Goal: Transaction & Acquisition: Purchase product/service

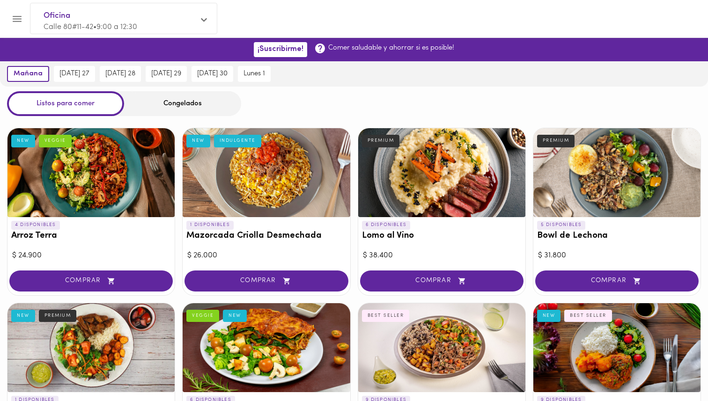
click at [162, 105] on div "Congelados" at bounding box center [182, 103] width 117 height 25
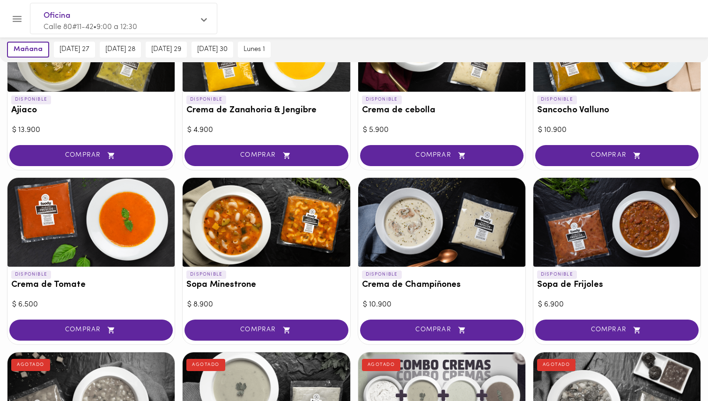
scroll to position [177, 0]
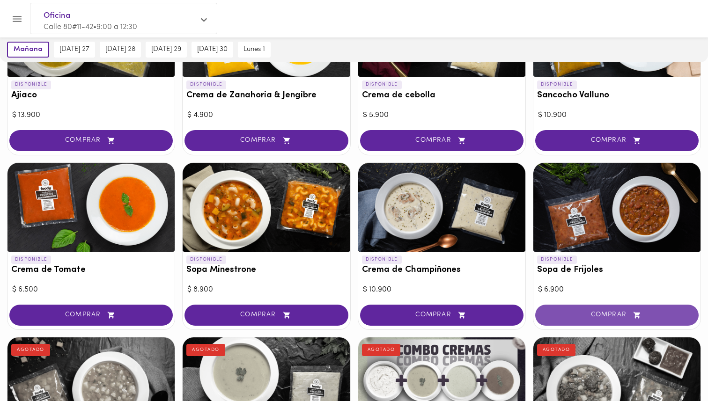
click at [572, 313] on span "COMPRAR" at bounding box center [617, 315] width 140 height 8
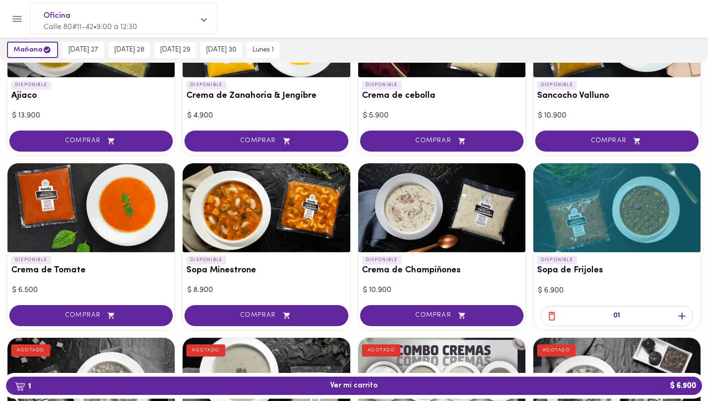
scroll to position [177, 0]
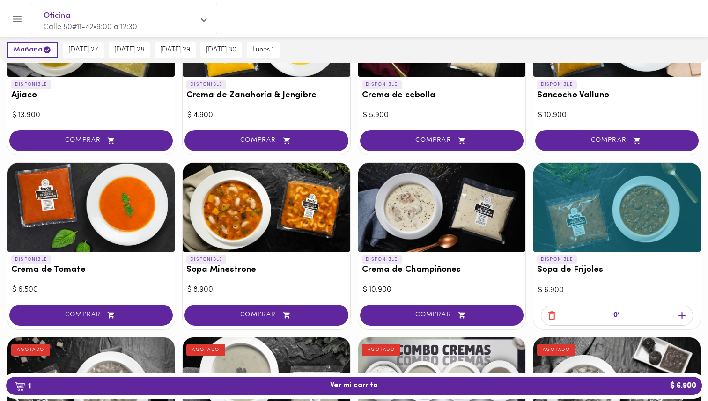
click at [682, 312] on icon "button" at bounding box center [682, 316] width 12 height 12
click at [682, 312] on div at bounding box center [616, 320] width 167 height 17
click at [248, 311] on span "COMPRAR" at bounding box center [266, 315] width 140 height 8
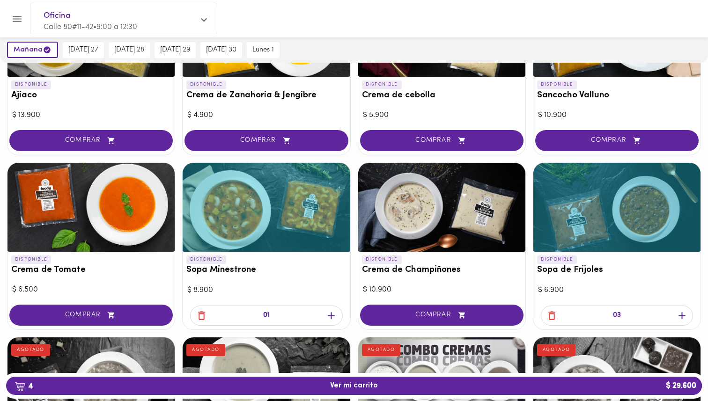
click at [330, 315] on icon "button" at bounding box center [331, 316] width 12 height 12
click at [131, 315] on span "COMPRAR" at bounding box center [91, 315] width 140 height 8
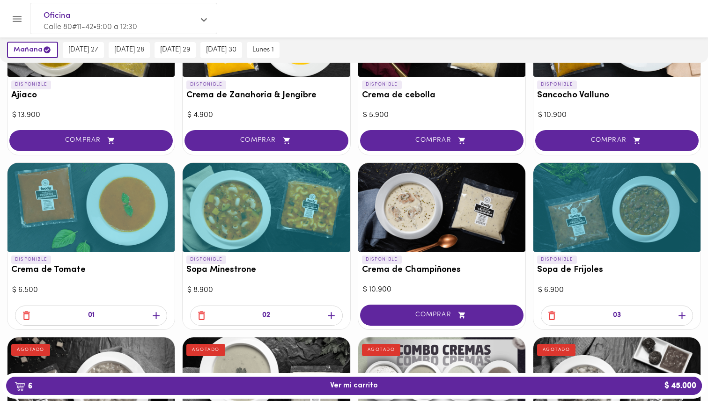
click at [159, 316] on icon "button" at bounding box center [156, 316] width 12 height 12
click at [159, 316] on div "02" at bounding box center [90, 317] width 167 height 26
click at [159, 315] on icon "button" at bounding box center [156, 315] width 7 height 7
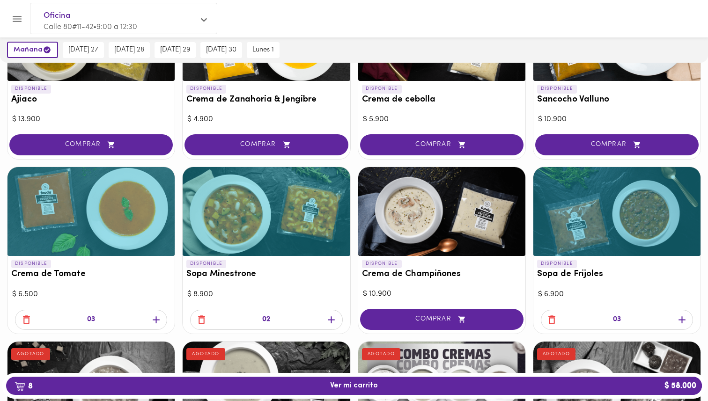
scroll to position [167, 0]
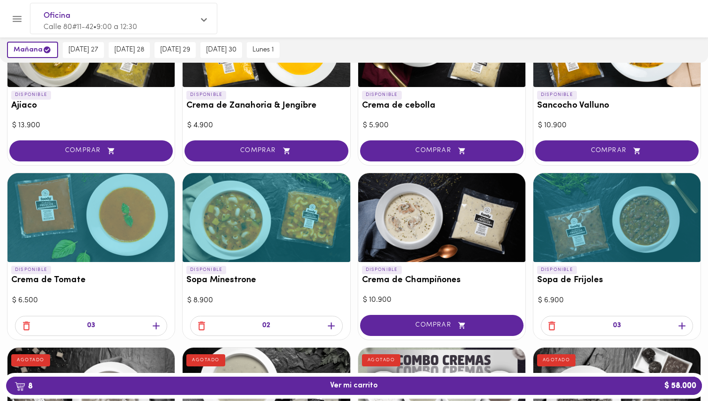
click at [333, 326] on icon "button" at bounding box center [331, 326] width 12 height 12
click at [159, 327] on icon "button" at bounding box center [156, 326] width 12 height 12
click at [683, 325] on icon "button" at bounding box center [682, 326] width 12 height 12
click at [334, 324] on icon "button" at bounding box center [331, 326] width 12 height 12
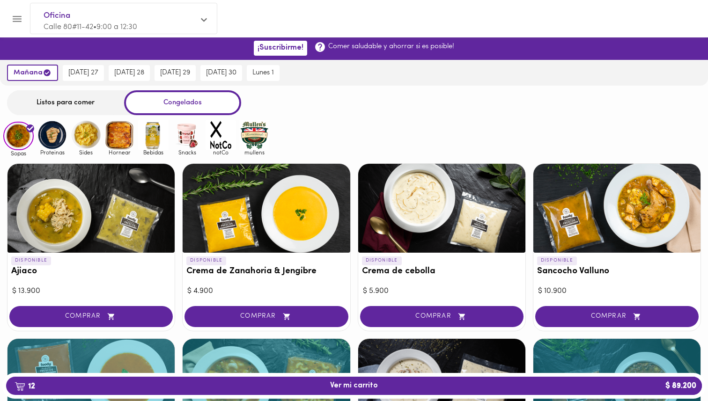
scroll to position [0, 0]
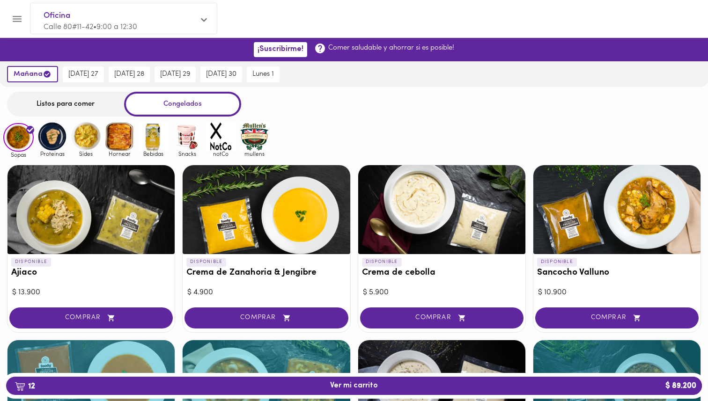
click at [616, 197] on div at bounding box center [616, 209] width 167 height 89
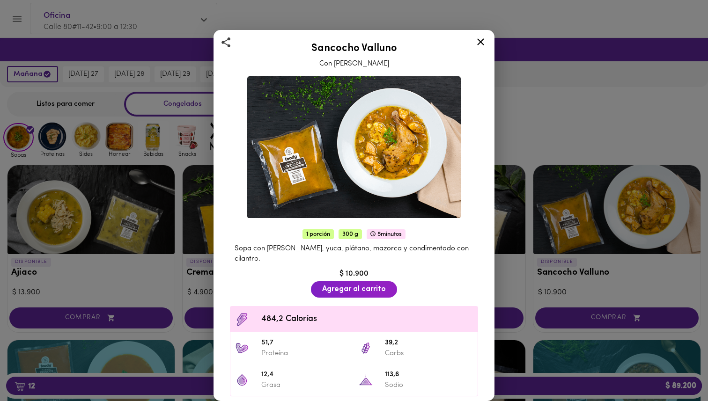
click at [578, 211] on div "Sancocho Valluno Con Pierna Pernil 1 porción 300 g 5 minutos Sopa con pierna pe…" at bounding box center [354, 200] width 708 height 401
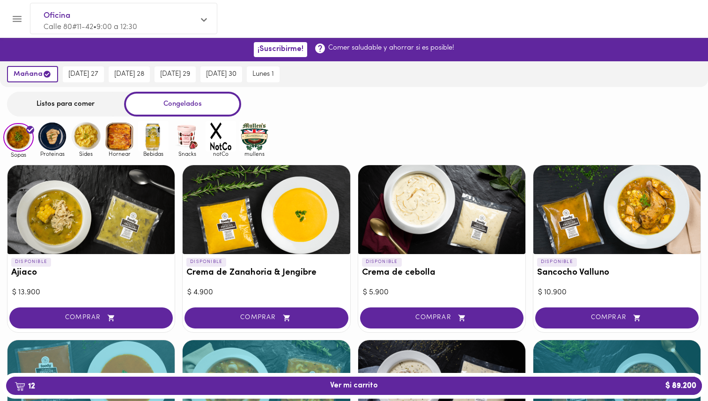
click at [466, 226] on div at bounding box center [441, 209] width 167 height 89
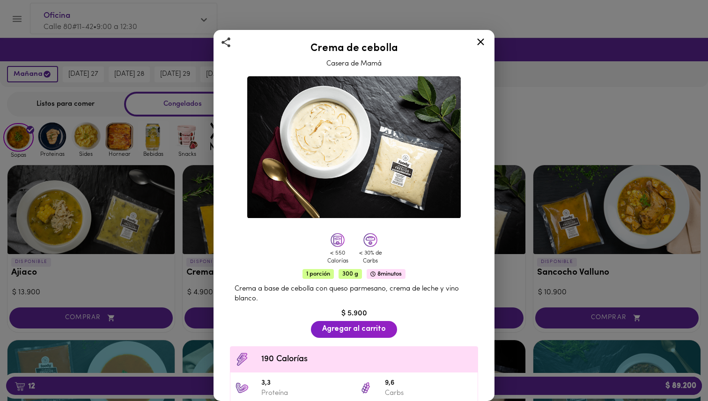
click at [530, 212] on div "Crema de cebolla Casera de Mamá < 550 Calorías < 30% de Carbs 1 porción 300 g 8…" at bounding box center [354, 200] width 708 height 401
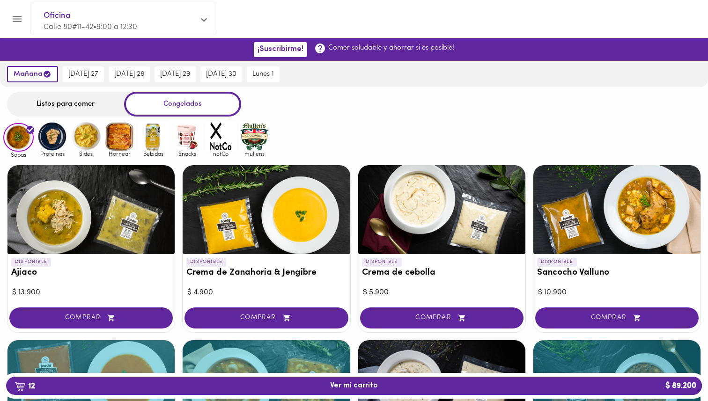
click at [243, 218] on div at bounding box center [266, 209] width 167 height 89
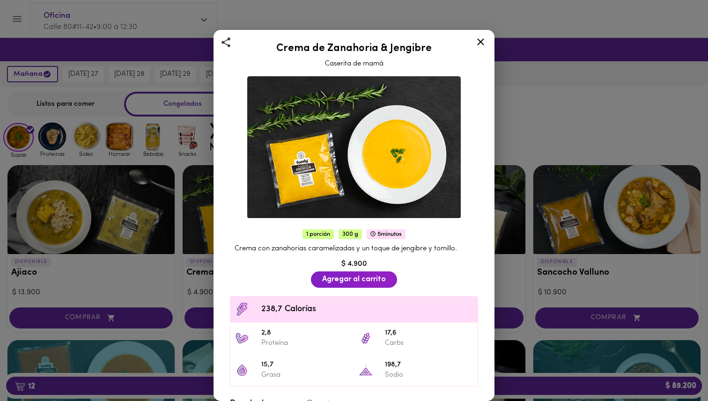
click at [178, 276] on div "Crema de Zanahoria & Jengibre Caserita de mamá 1 porción 300 g 5 minutos Crema …" at bounding box center [354, 200] width 708 height 401
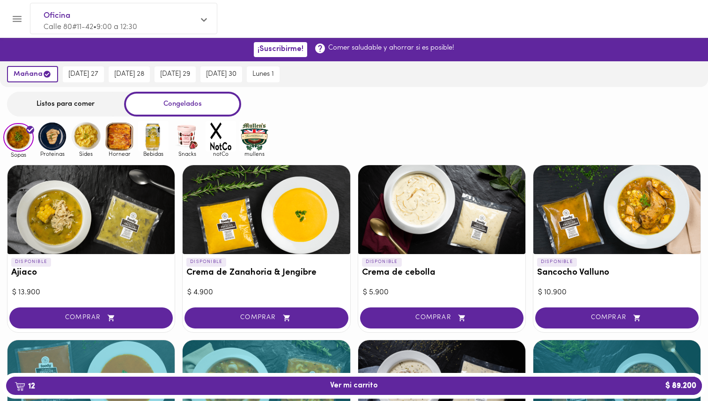
click at [141, 231] on div at bounding box center [90, 209] width 167 height 89
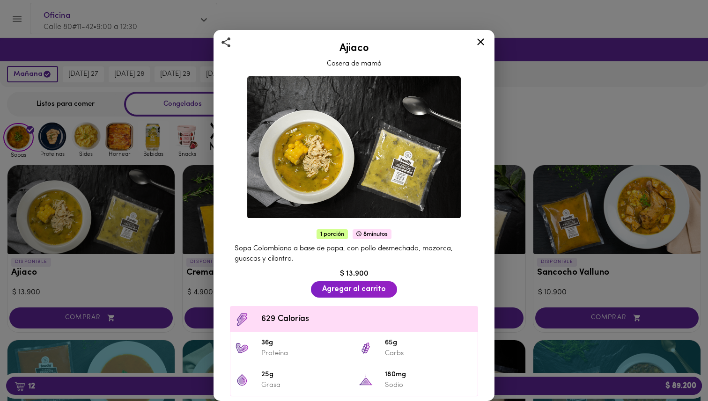
click at [146, 231] on div "Ajiaco Casera de mamá 1 porción 8 minutos Sopa Colombiana a base de papa, con p…" at bounding box center [354, 200] width 708 height 401
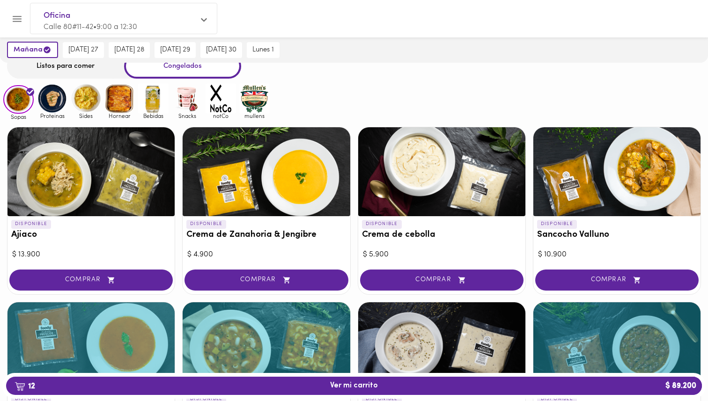
scroll to position [47, 0]
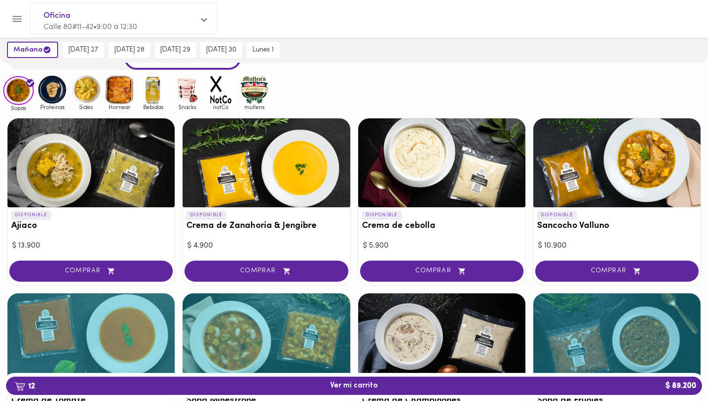
click at [120, 84] on img at bounding box center [119, 89] width 30 height 30
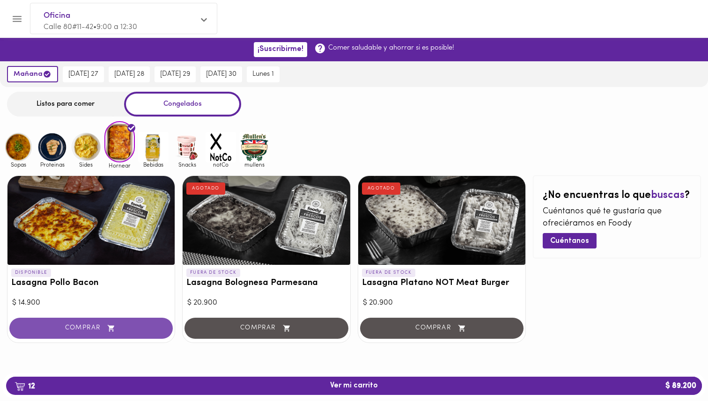
click at [117, 329] on icon "button" at bounding box center [111, 328] width 12 height 8
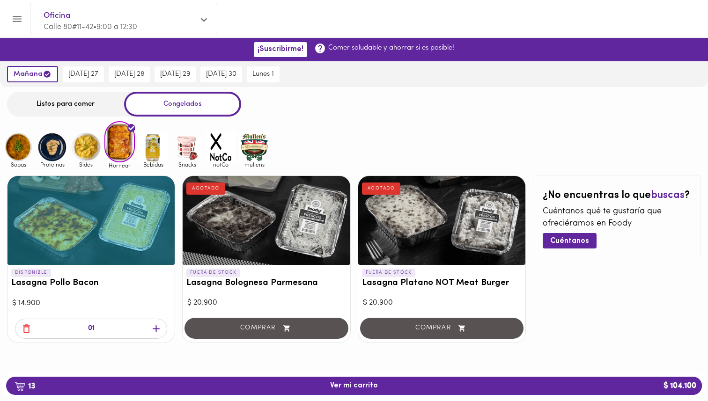
click at [158, 329] on icon "button" at bounding box center [156, 329] width 12 height 12
click at [46, 156] on img at bounding box center [52, 147] width 30 height 30
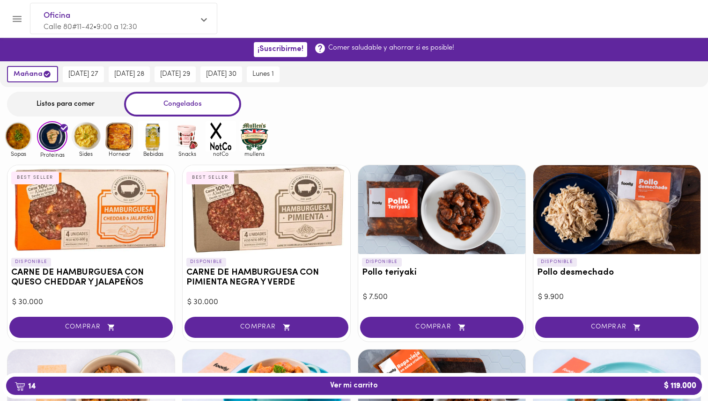
click at [16, 138] on img at bounding box center [18, 136] width 30 height 30
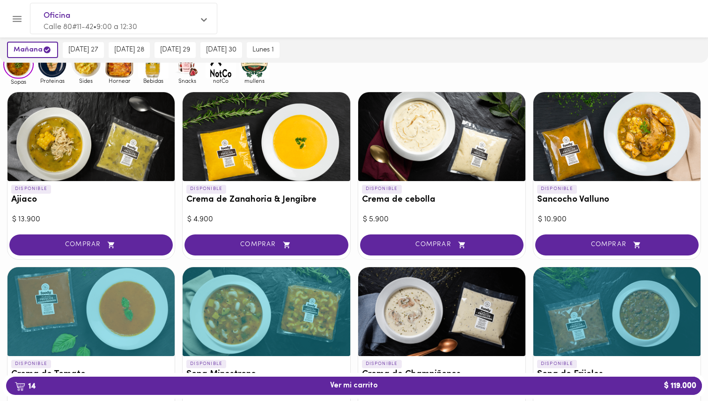
scroll to position [108, 0]
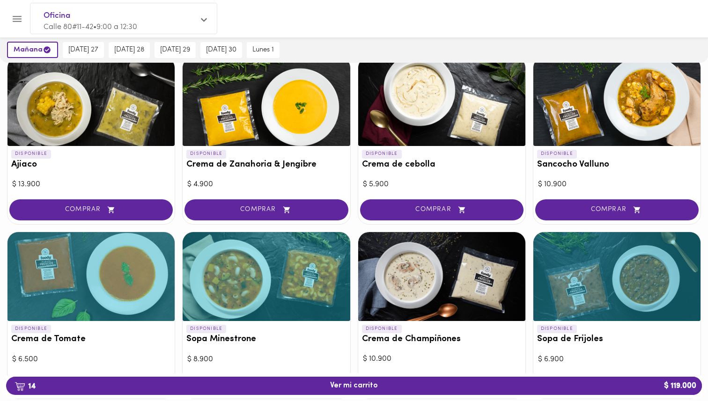
click at [290, 116] on div at bounding box center [266, 101] width 167 height 89
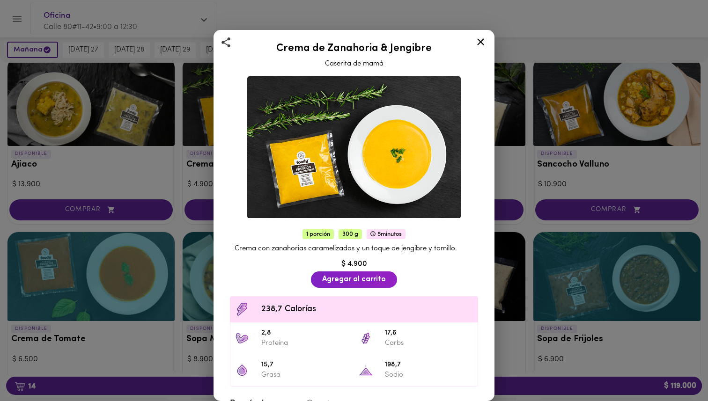
click at [180, 203] on div "Crema de Zanahoria & Jengibre Caserita de mamá 1 porción 300 g 5 minutos Crema …" at bounding box center [354, 200] width 708 height 401
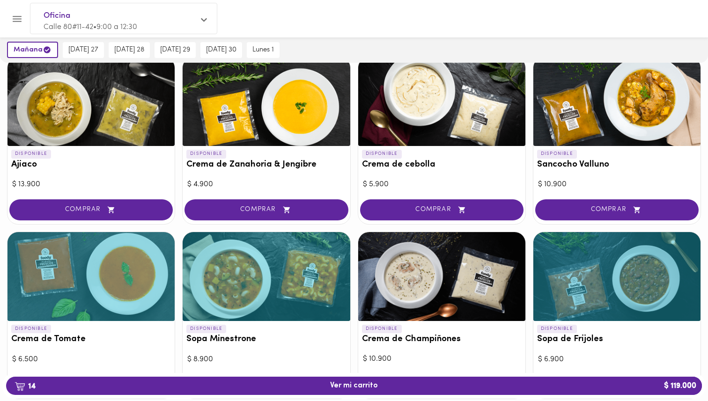
click at [462, 105] on div at bounding box center [441, 101] width 167 height 89
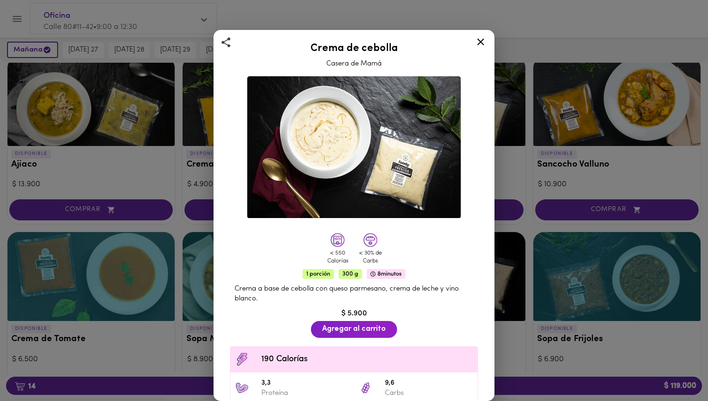
click at [527, 152] on div "Crema de cebolla Casera de Mamá < 550 Calorías < 30% de Carbs 1 porción 300 g 8…" at bounding box center [354, 200] width 708 height 401
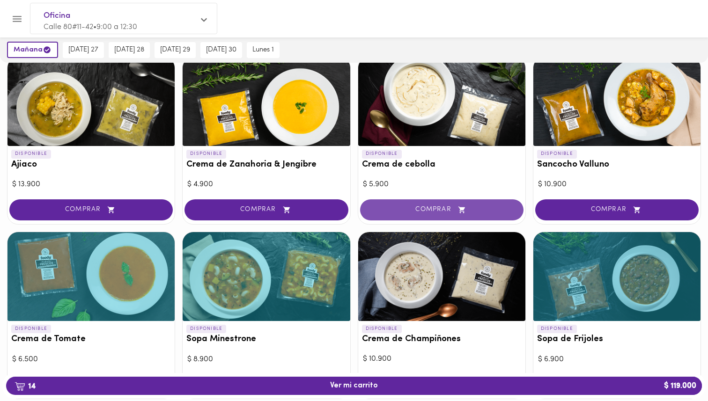
click at [435, 205] on button "COMPRAR" at bounding box center [441, 209] width 163 height 21
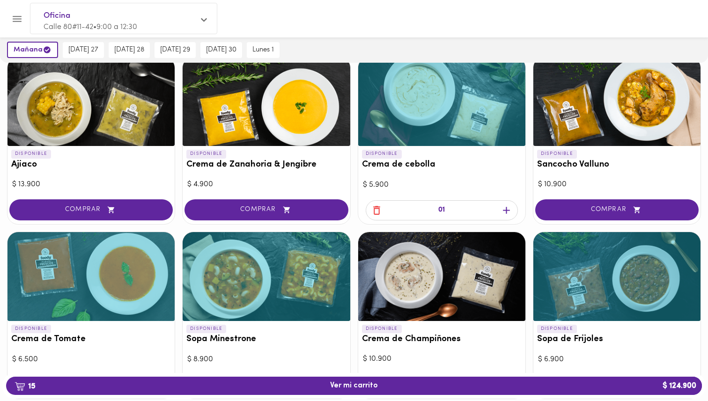
click at [507, 211] on icon "button" at bounding box center [506, 211] width 12 height 12
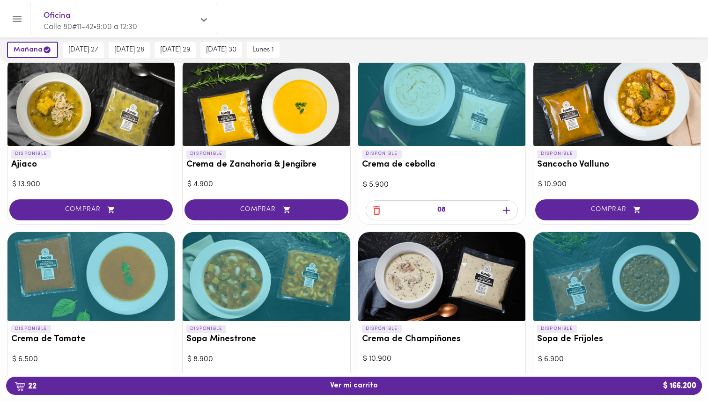
click at [378, 211] on icon "button" at bounding box center [377, 211] width 12 height 12
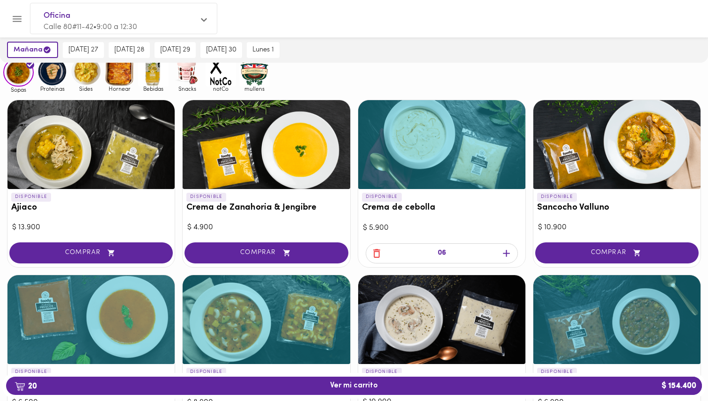
scroll to position [63, 0]
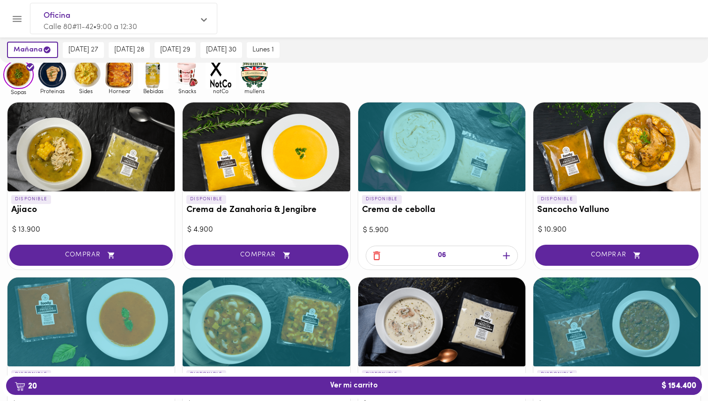
click at [299, 151] on div at bounding box center [266, 147] width 167 height 89
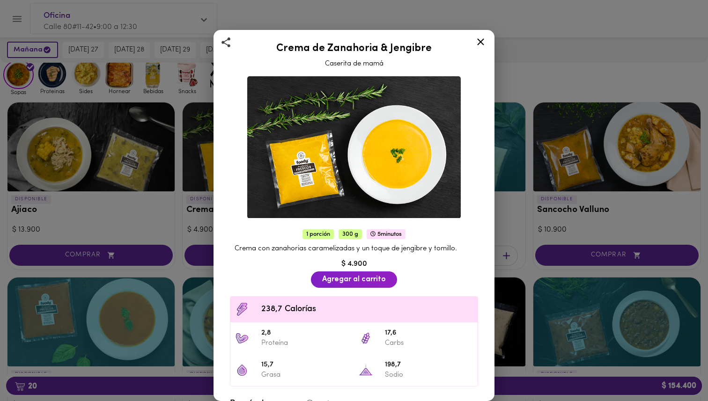
click at [166, 211] on div "Crema de Zanahoria & Jengibre Caserita de mamá 1 porción 300 g 5 minutos Crema …" at bounding box center [354, 200] width 708 height 401
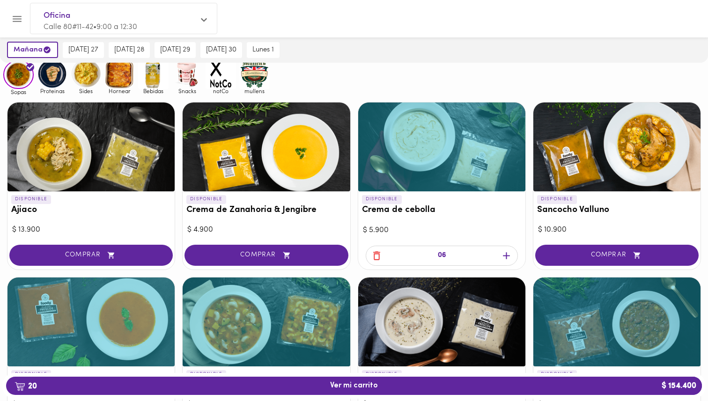
click at [483, 150] on div at bounding box center [441, 147] width 167 height 89
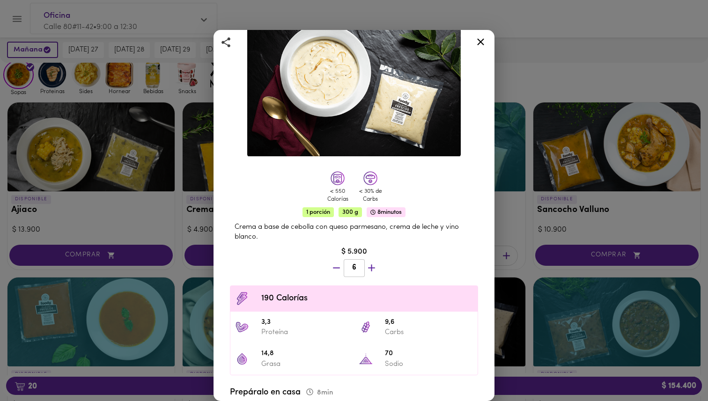
scroll to position [66, 0]
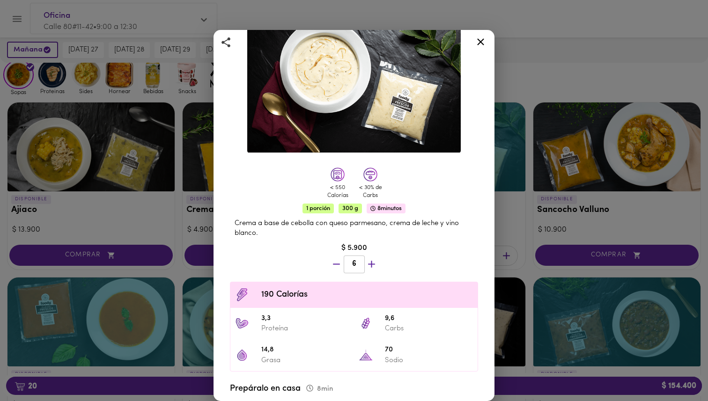
click at [575, 168] on div "Crema de cebolla Casera de Mamá < 550 Calorías < 30% de Carbs 1 porción 300 g 8…" at bounding box center [354, 200] width 708 height 401
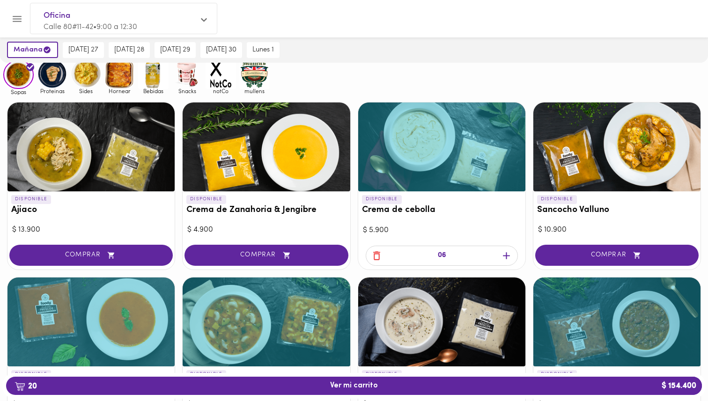
click at [147, 160] on div at bounding box center [90, 147] width 167 height 89
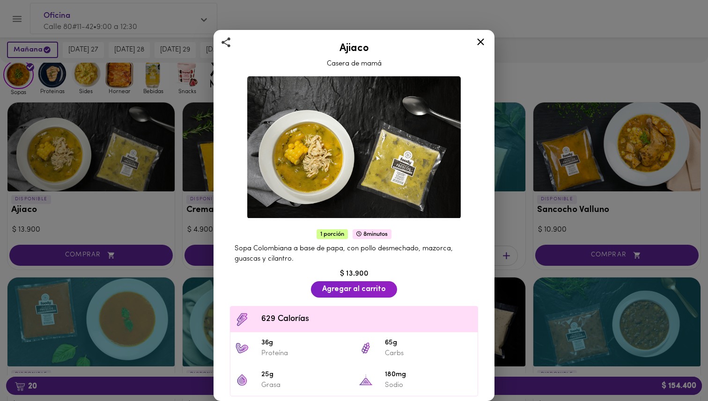
click at [145, 227] on div "Ajiaco Casera de mamá 1 porción 8 minutos Sopa Colombiana a base de papa, con p…" at bounding box center [354, 200] width 708 height 401
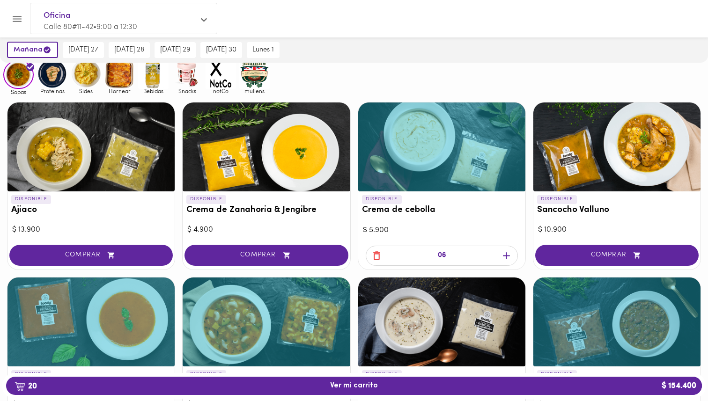
click at [271, 166] on div at bounding box center [266, 147] width 167 height 89
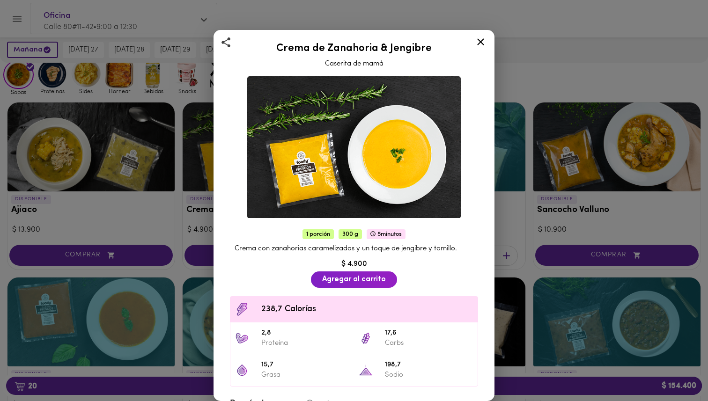
click at [154, 235] on div "Crema de Zanahoria & Jengibre Caserita de mamá 1 porción 300 g 5 minutos Crema …" at bounding box center [354, 200] width 708 height 401
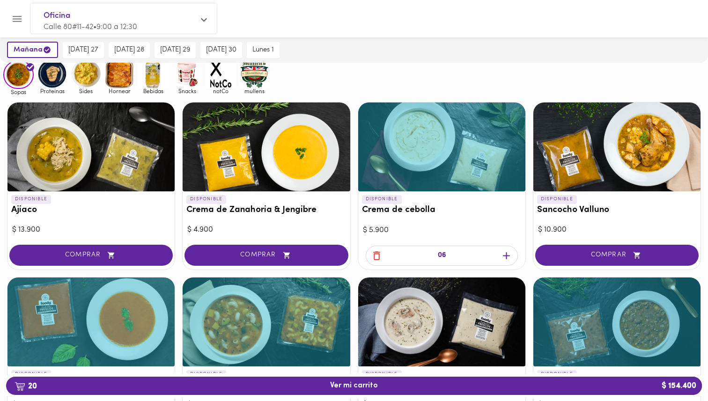
click at [647, 130] on div at bounding box center [616, 147] width 167 height 89
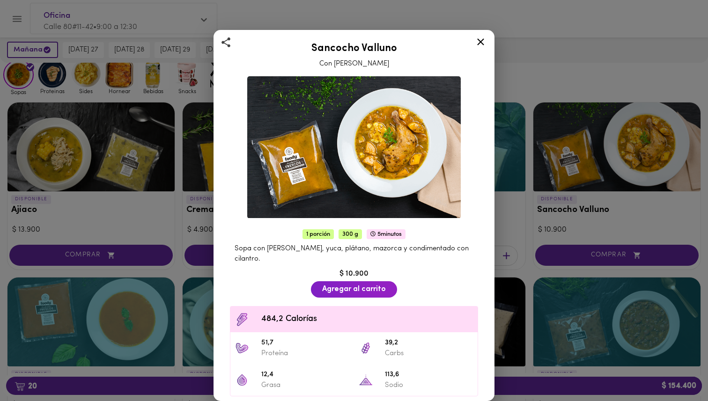
click at [613, 176] on div "Sancocho Valluno Con Pierna Pernil 1 porción 300 g 5 minutos Sopa con pierna pe…" at bounding box center [354, 200] width 708 height 401
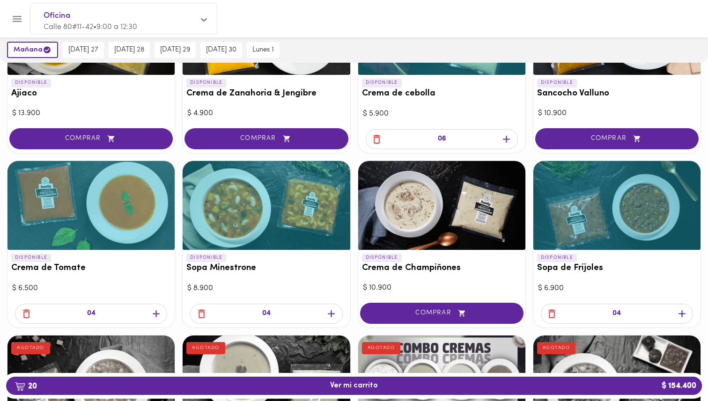
scroll to position [183, 0]
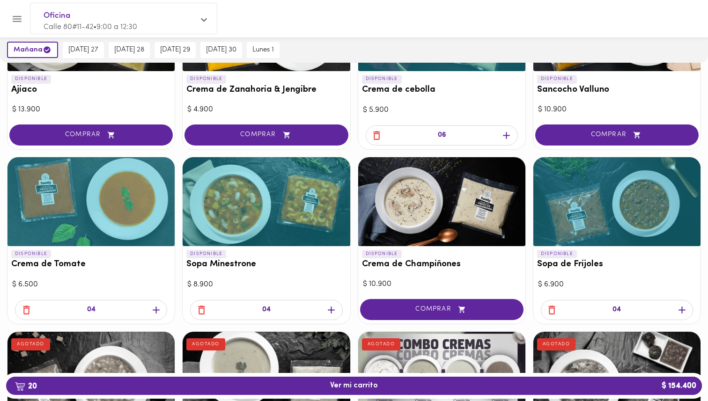
click at [434, 220] on div at bounding box center [441, 201] width 167 height 89
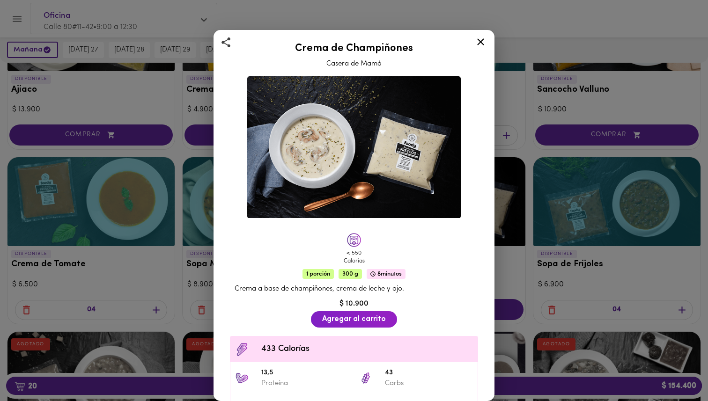
click at [517, 213] on div "Crema de Champiñones Casera de Mamá < 550 Calorías 1 porción 300 g 8 minutos Cr…" at bounding box center [354, 200] width 708 height 401
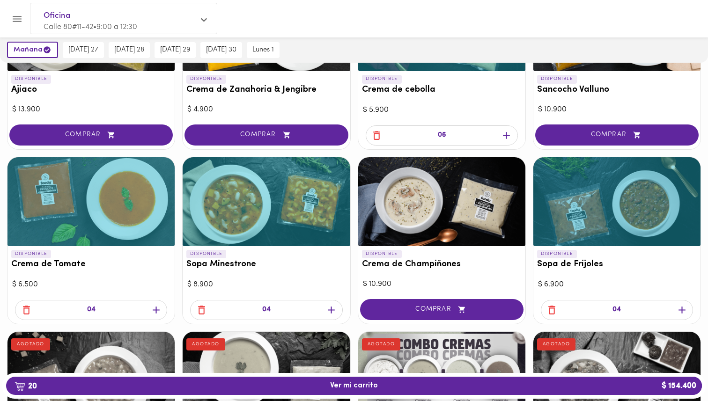
click at [572, 213] on div at bounding box center [616, 201] width 167 height 89
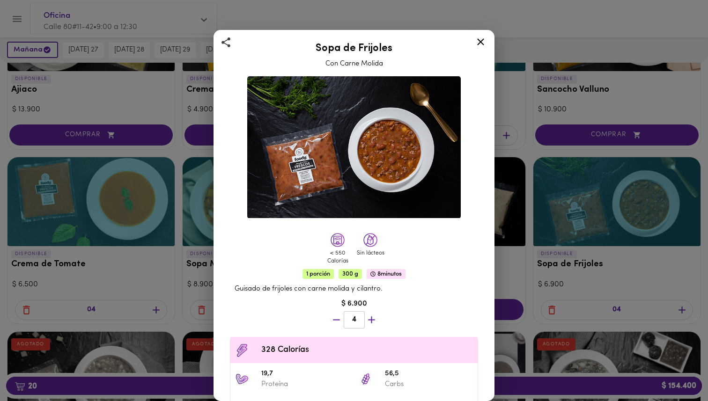
click at [569, 215] on div "Sopa de Frijoles Con Carne Molida < 550 Calorías Sin lácteos 1 porción 300 g 8 …" at bounding box center [354, 200] width 708 height 401
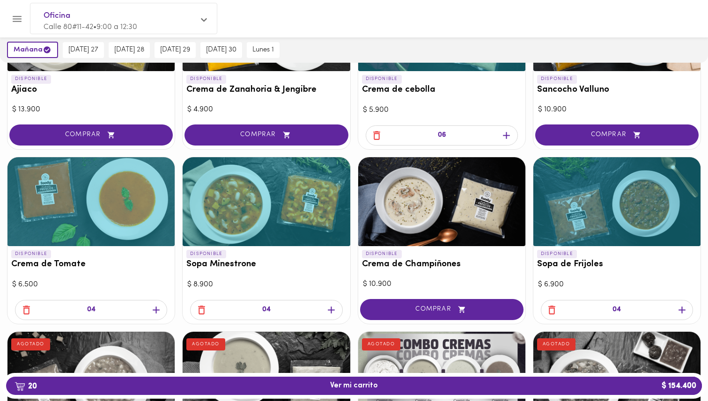
click at [214, 220] on div at bounding box center [266, 201] width 167 height 89
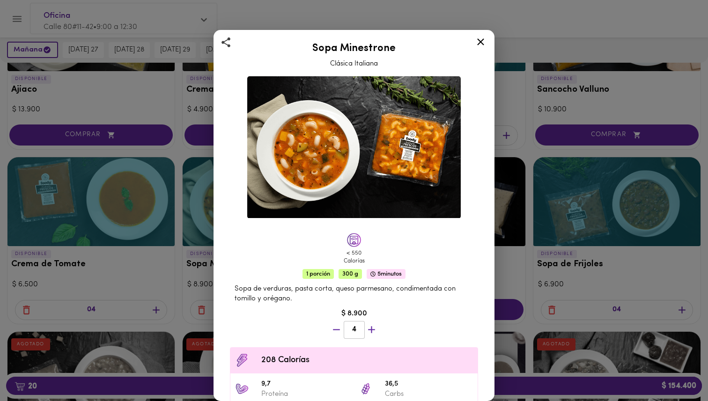
click at [192, 247] on div "Sopa Minestrone Clásica Italiana < 550 Calorías 1 porción 300 g 5 minutos Sopa …" at bounding box center [354, 200] width 708 height 401
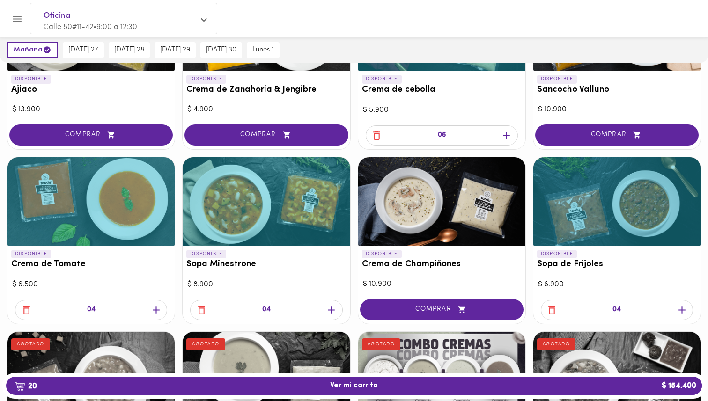
click at [110, 220] on div at bounding box center [90, 201] width 167 height 89
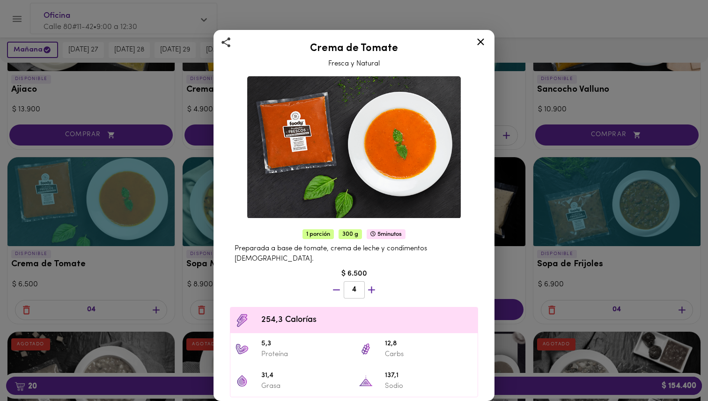
click at [198, 255] on div "Crema de Tomate Fresca y Natural 1 porción 300 g 5 minutos Preparada a base de …" at bounding box center [354, 200] width 708 height 401
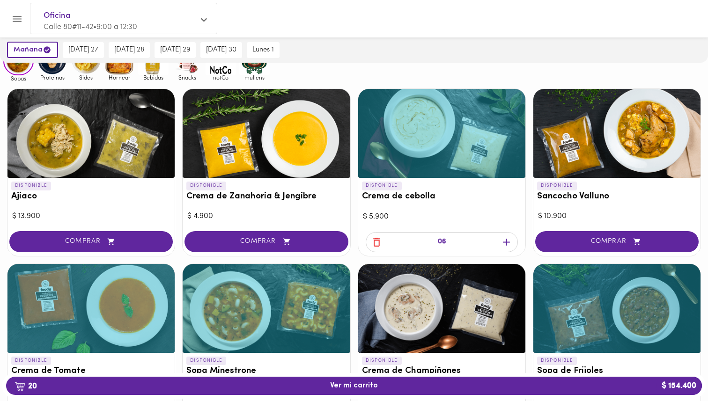
scroll to position [74, 0]
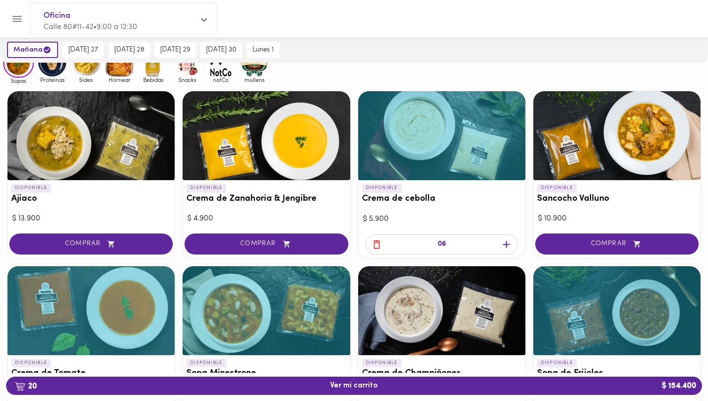
click at [427, 176] on div at bounding box center [441, 135] width 167 height 89
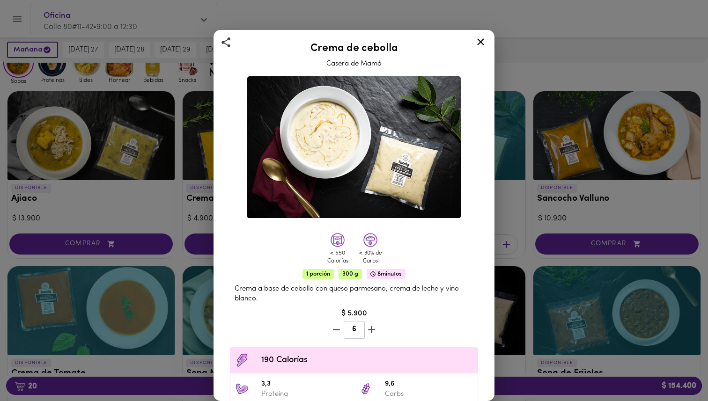
click at [558, 203] on div "Crema de cebolla Casera de Mamá < 550 Calorías < 30% de Carbs 1 porción 300 g 8…" at bounding box center [354, 200] width 708 height 401
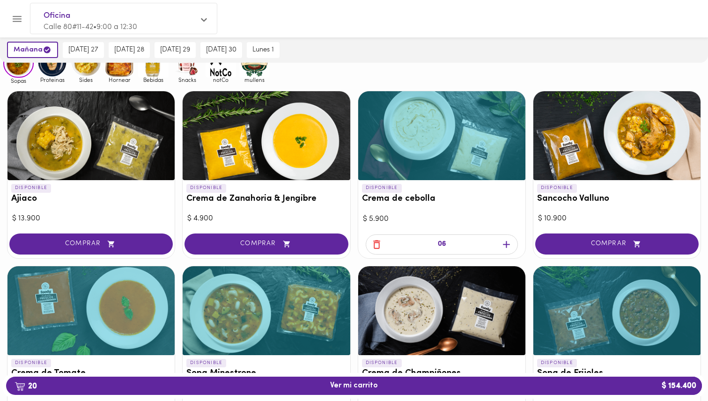
click at [377, 242] on icon "button" at bounding box center [376, 244] width 7 height 9
click at [377, 242] on div "03" at bounding box center [441, 246] width 167 height 26
click at [377, 242] on icon "button" at bounding box center [376, 244] width 7 height 9
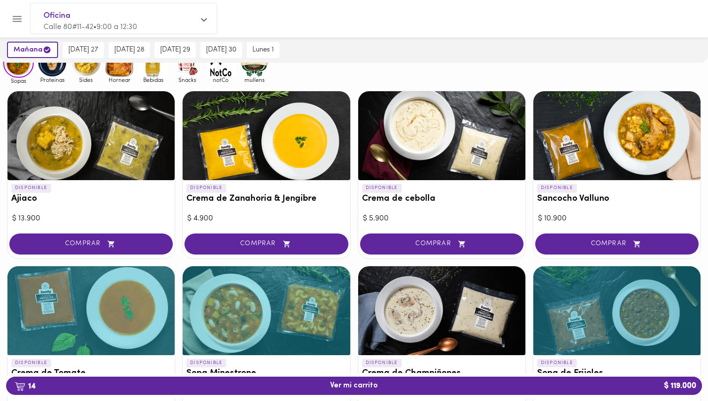
click at [377, 242] on span "COMPRAR" at bounding box center [442, 244] width 140 height 8
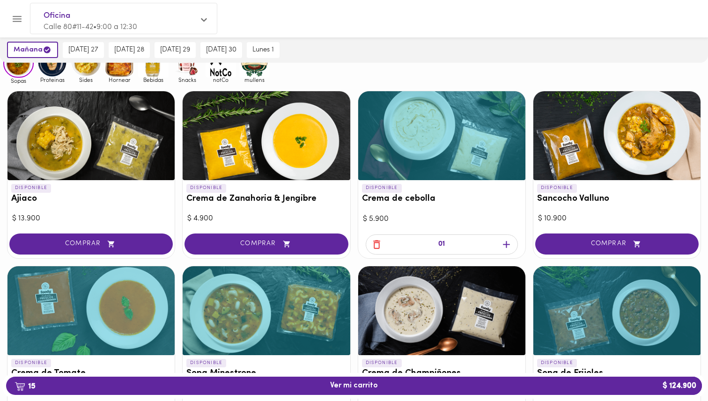
click at [377, 242] on icon "button" at bounding box center [376, 244] width 7 height 9
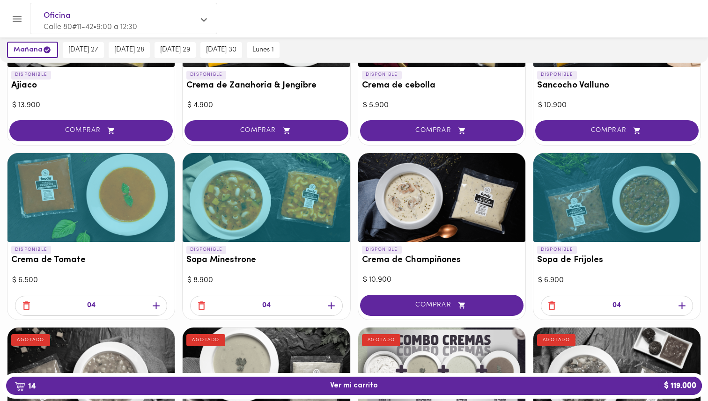
scroll to position [235, 0]
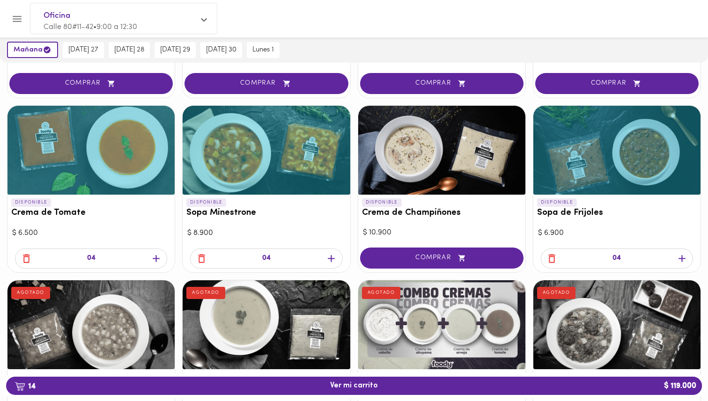
click at [327, 263] on icon "button" at bounding box center [331, 259] width 12 height 12
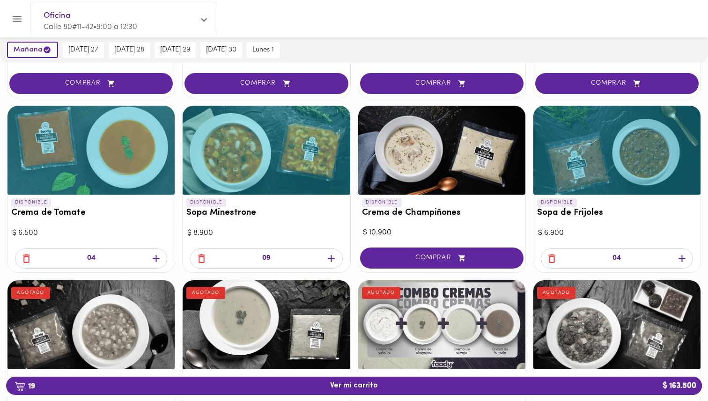
click at [327, 263] on icon "button" at bounding box center [331, 259] width 12 height 12
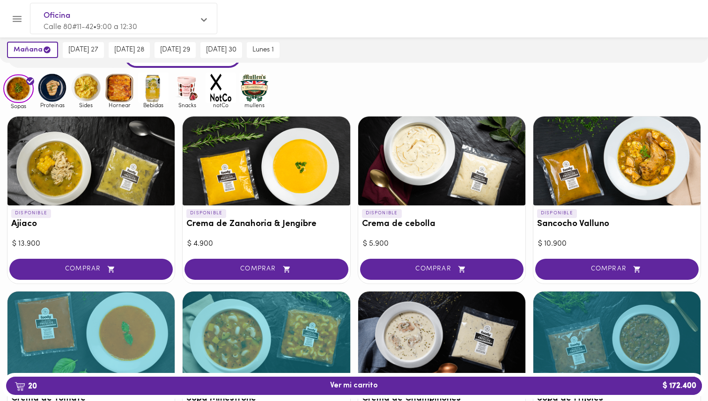
scroll to position [37, 0]
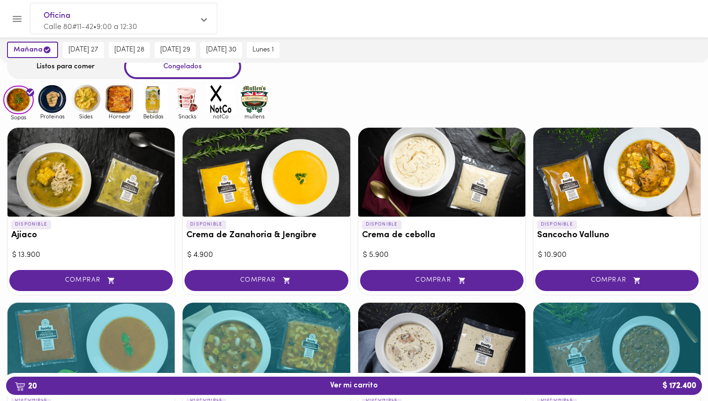
click at [47, 100] on img at bounding box center [52, 99] width 30 height 30
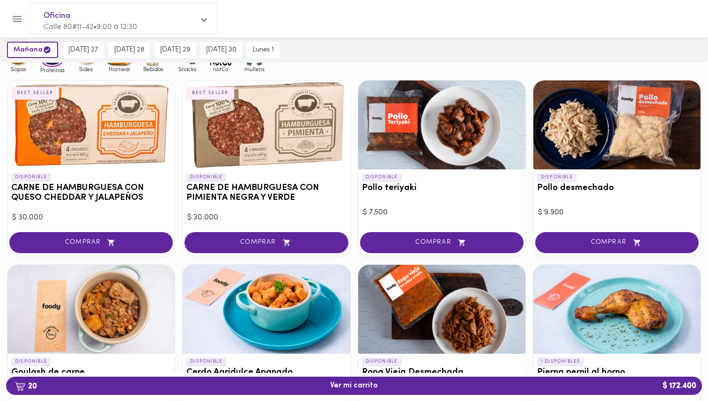
scroll to position [90, 0]
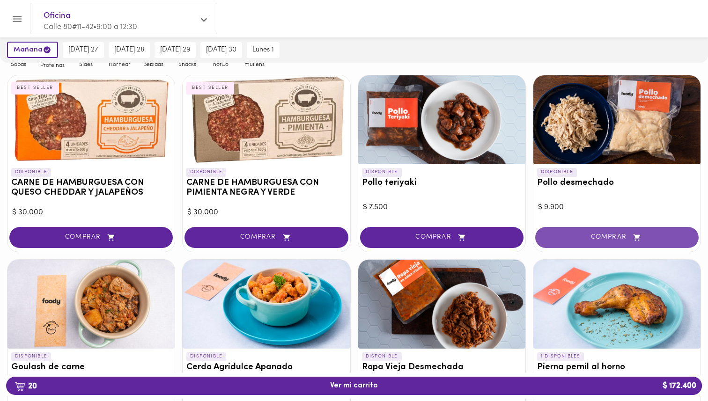
click at [579, 235] on span "COMPRAR" at bounding box center [617, 238] width 140 height 8
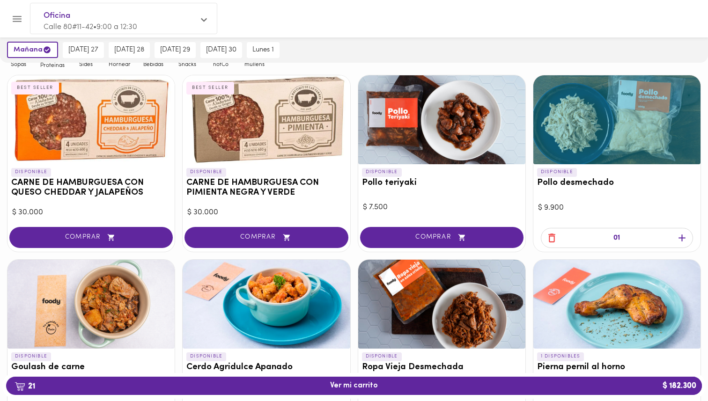
click at [682, 239] on icon "button" at bounding box center [682, 238] width 12 height 12
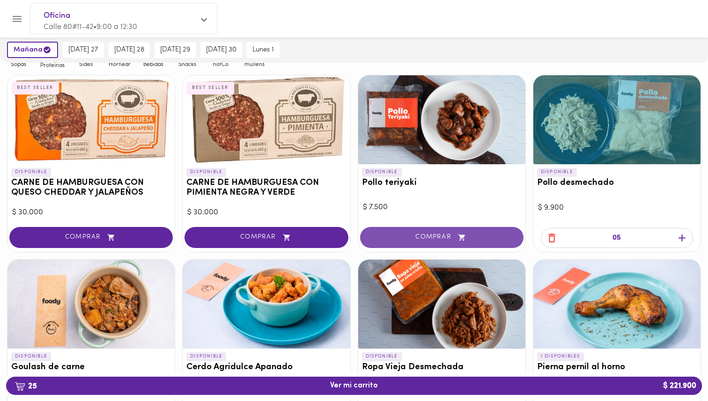
click at [503, 238] on span "COMPRAR" at bounding box center [442, 238] width 140 height 8
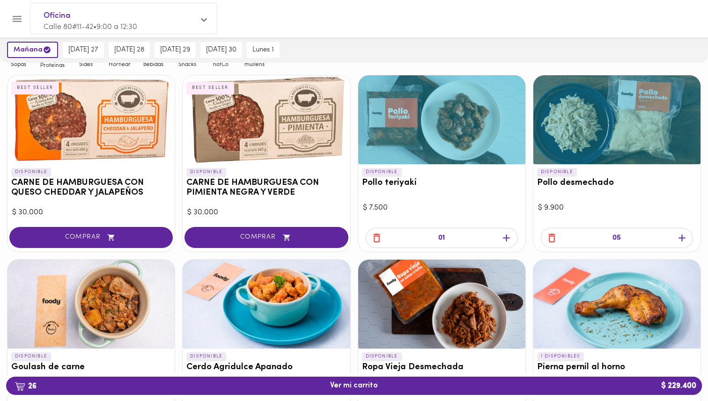
click at [508, 236] on icon "button" at bounding box center [506, 238] width 12 height 12
click at [508, 236] on div "02" at bounding box center [441, 239] width 167 height 26
click at [508, 236] on icon "button" at bounding box center [506, 238] width 12 height 12
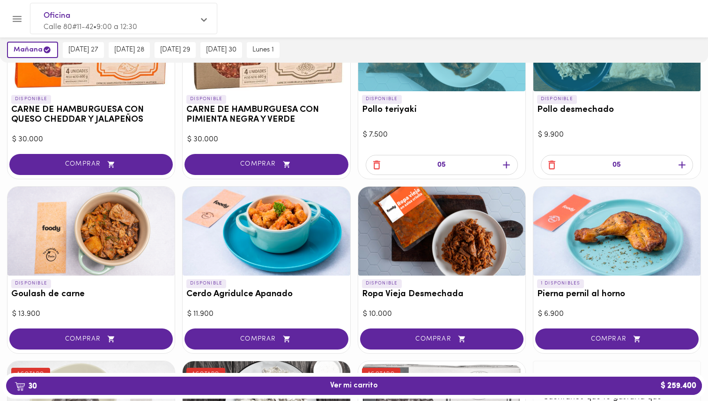
scroll to position [169, 0]
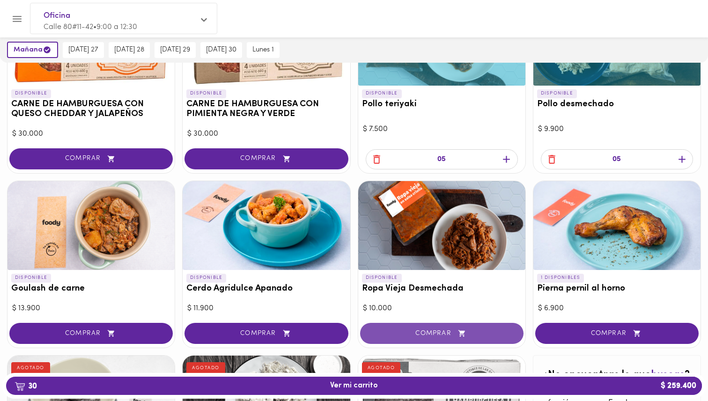
click at [472, 333] on span "COMPRAR" at bounding box center [442, 334] width 140 height 8
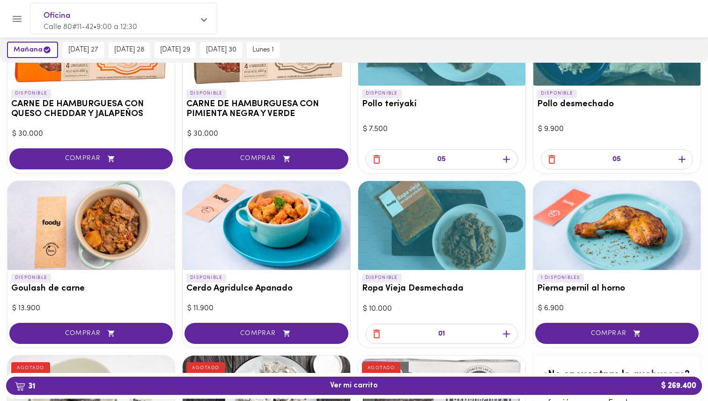
click at [511, 334] on icon "button" at bounding box center [506, 334] width 12 height 12
click at [511, 334] on div "02" at bounding box center [441, 335] width 167 height 26
click at [511, 334] on icon "button" at bounding box center [506, 334] width 12 height 12
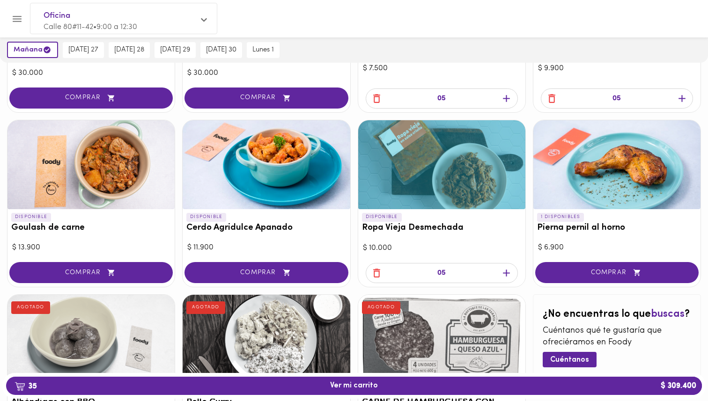
scroll to position [242, 0]
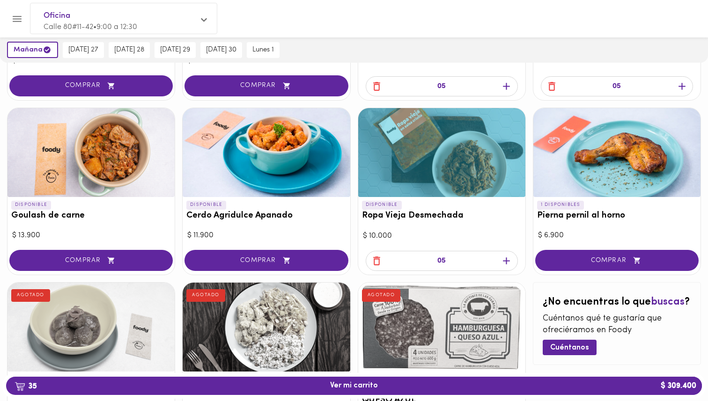
click at [122, 247] on div "DISPONIBLE Goulash de carne $ 13.900 COMPRAR" at bounding box center [91, 192] width 168 height 168
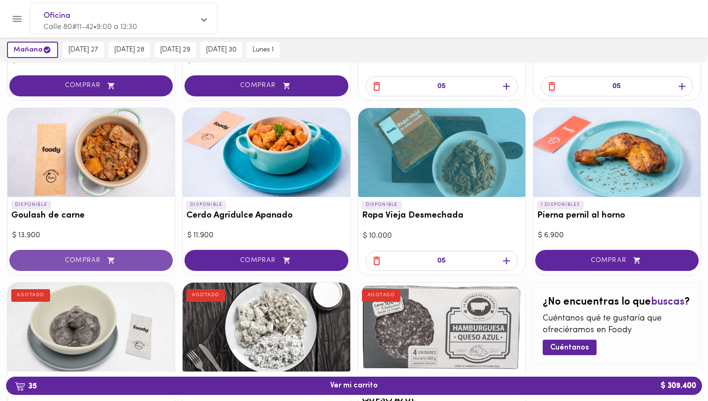
click at [124, 256] on button "COMPRAR" at bounding box center [90, 260] width 163 height 21
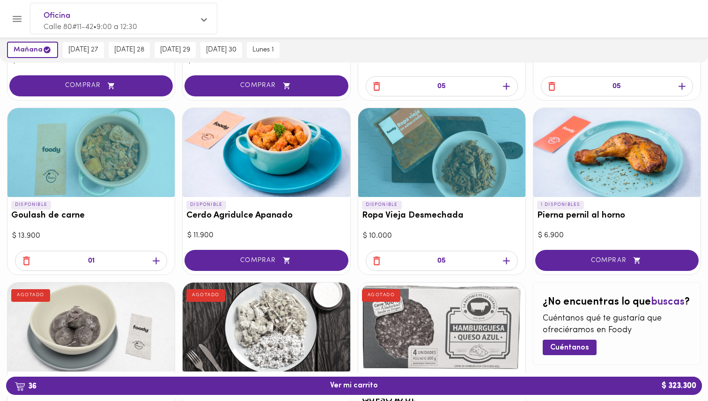
click at [157, 258] on icon "button" at bounding box center [156, 261] width 12 height 12
click at [25, 258] on icon "button" at bounding box center [26, 261] width 7 height 9
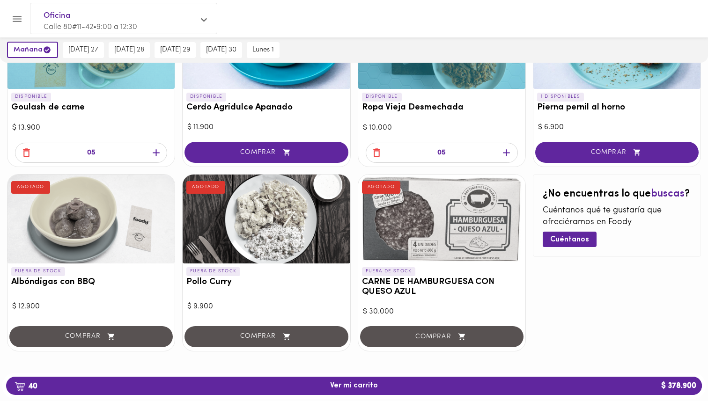
scroll to position [354, 0]
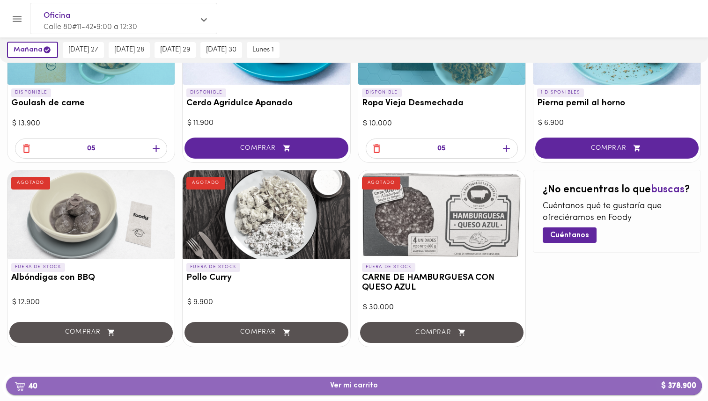
click at [353, 384] on span "40 Ver mi carrito $ 378.900" at bounding box center [354, 385] width 48 height 9
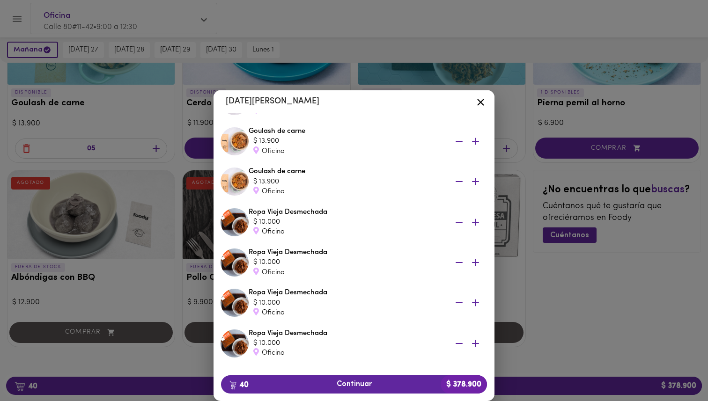
scroll to position [218, 0]
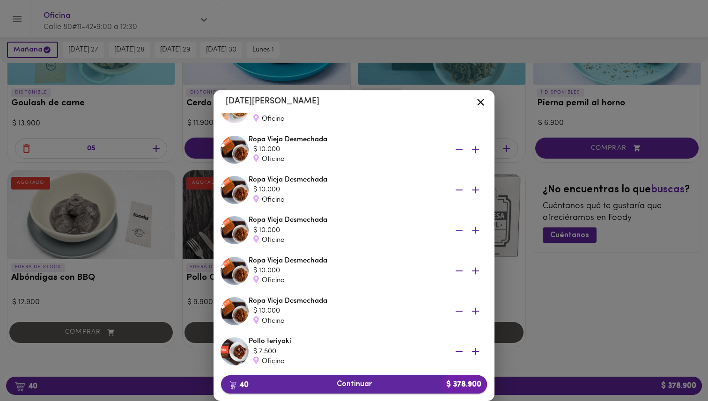
click at [343, 387] on span "40 Continuar $ 378.900" at bounding box center [353, 384] width 251 height 9
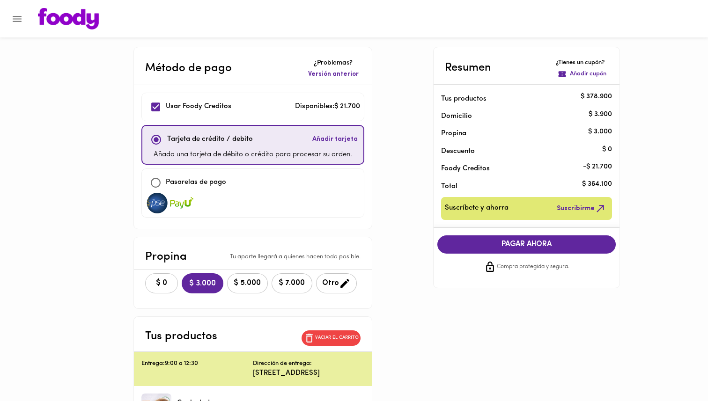
click at [158, 284] on span "$ 0" at bounding box center [161, 283] width 21 height 9
click at [148, 110] on input "checkbox" at bounding box center [156, 107] width 20 height 20
checkbox input "false"
click at [335, 140] on span "Añadir tarjeta" at bounding box center [334, 139] width 45 height 9
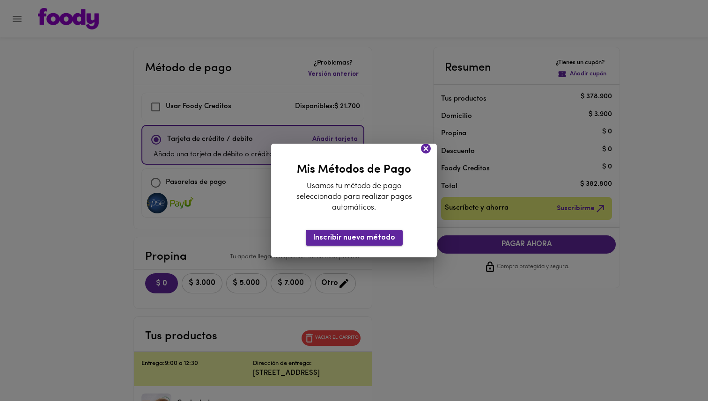
click at [374, 241] on span "Inscribir nuevo método" at bounding box center [354, 238] width 82 height 9
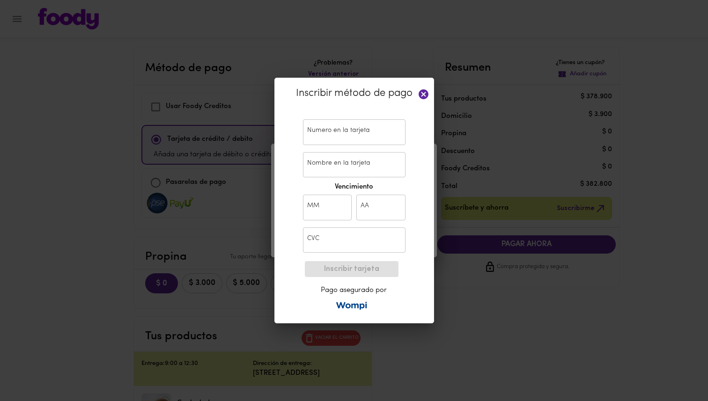
click at [365, 135] on input "text" at bounding box center [354, 132] width 103 height 26
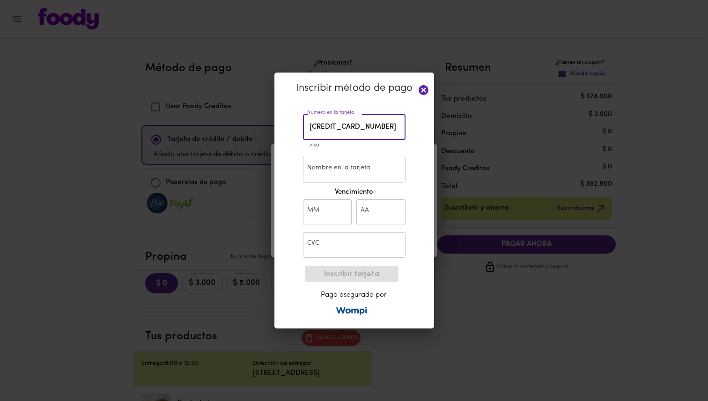
type input "[CREDIT_CARD_NUMBER]"
click at [362, 179] on input "Nombre en la tarjeta" at bounding box center [354, 170] width 103 height 26
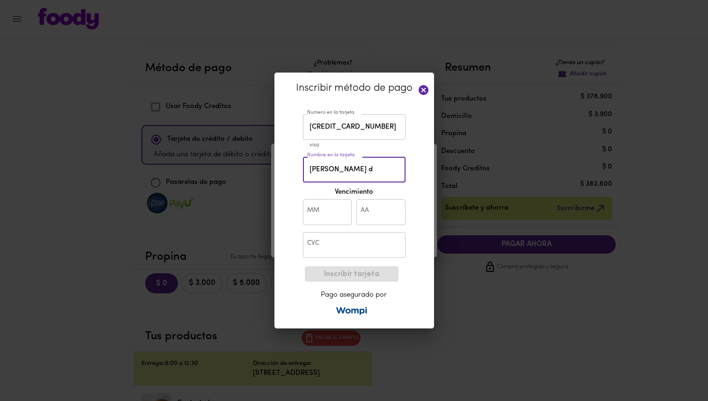
type input "[PERSON_NAME] d"
click at [321, 215] on input "text" at bounding box center [327, 212] width 49 height 26
type input "01"
click at [389, 210] on input "text" at bounding box center [380, 212] width 49 height 26
type input "30"
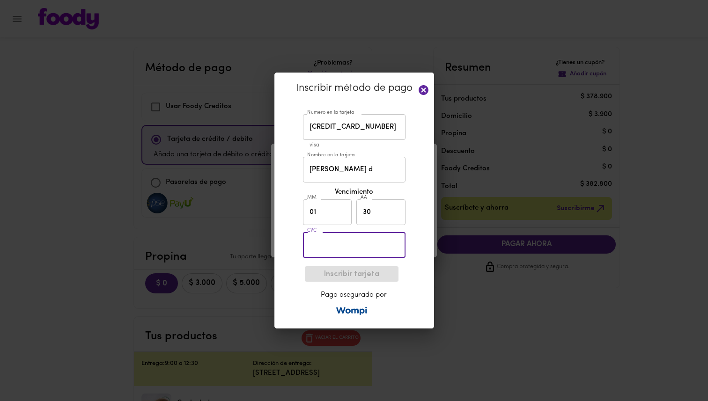
click at [366, 256] on input "text" at bounding box center [354, 245] width 103 height 26
type input "942"
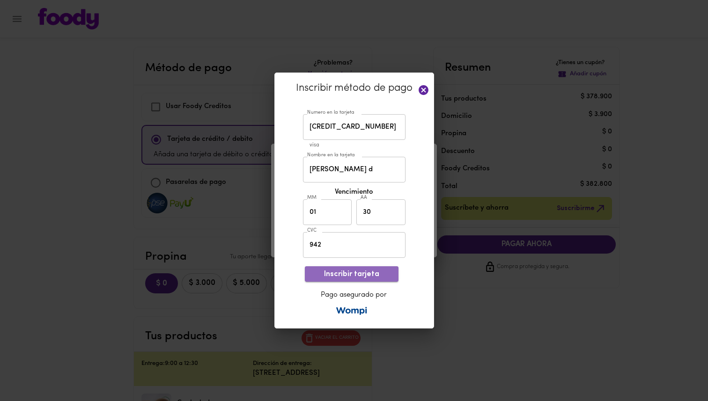
click at [386, 273] on span "Inscribir tarjeta" at bounding box center [351, 274] width 79 height 9
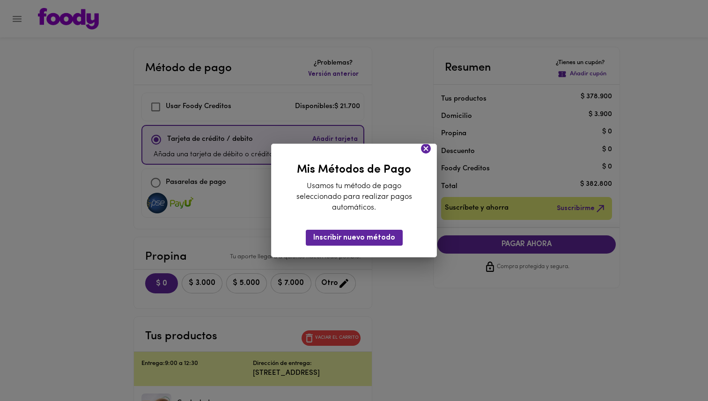
click at [428, 150] on icon at bounding box center [426, 149] width 10 height 10
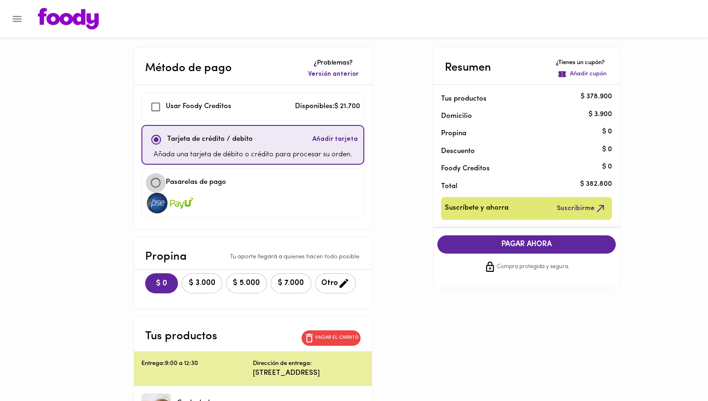
click at [153, 186] on input "checkbox" at bounding box center [156, 183] width 20 height 20
checkbox input "true"
checkbox input "false"
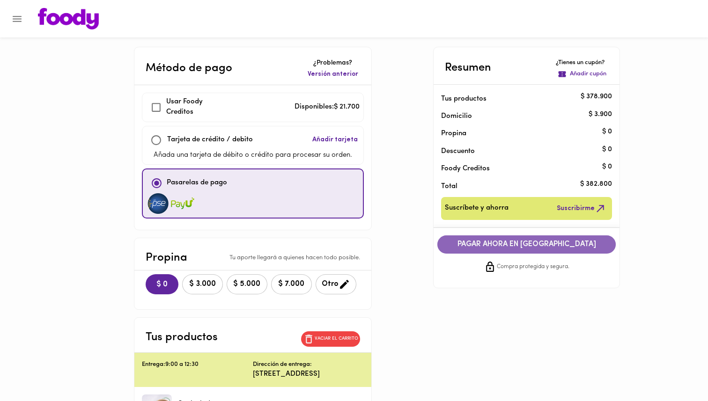
click at [537, 243] on span "PAGAR AHORA EN [GEOGRAPHIC_DATA]" at bounding box center [527, 244] width 160 height 9
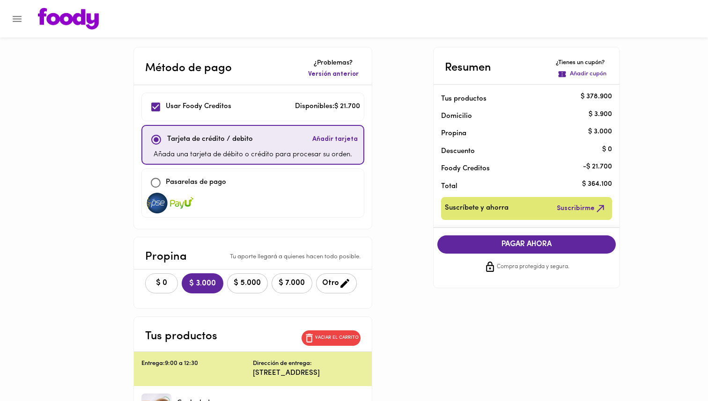
click at [151, 285] on span "$ 0" at bounding box center [161, 283] width 21 height 9
click at [148, 107] on input "checkbox" at bounding box center [156, 107] width 20 height 20
checkbox input "false"
